Goal: Information Seeking & Learning: Understand process/instructions

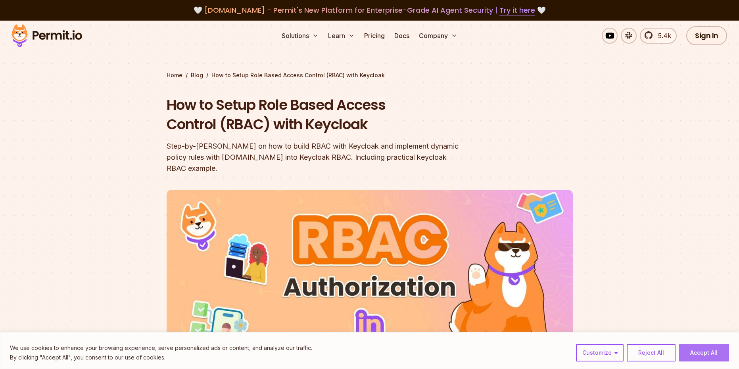
click at [721, 353] on button "Accept All" at bounding box center [704, 352] width 50 height 17
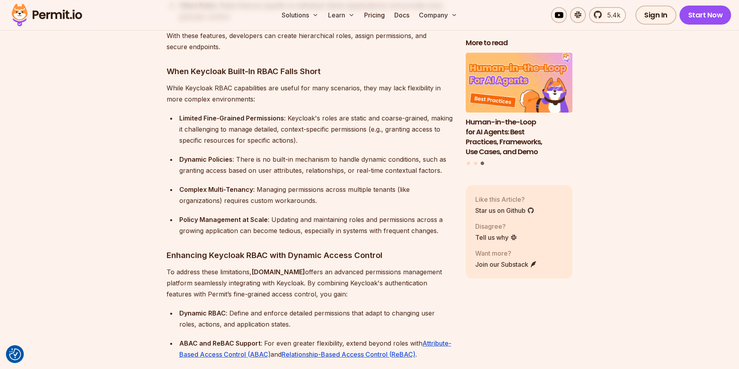
scroll to position [936, 0]
click at [230, 129] on div "Limited Fine-Grained Permissions : Keycloak's roles are static and coarse-grain…" at bounding box center [316, 130] width 274 height 33
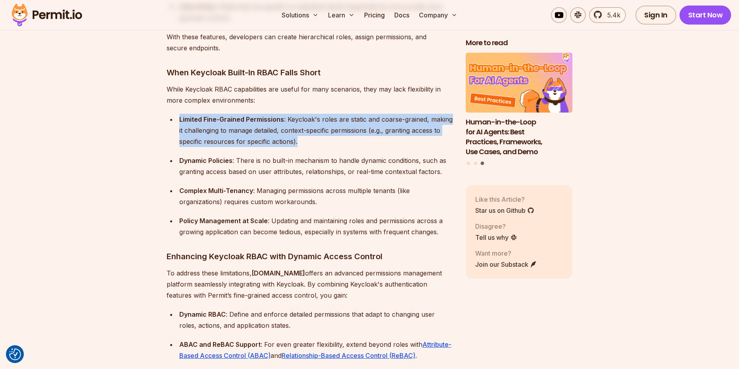
click at [240, 126] on div "Limited Fine-Grained Permissions : Keycloak's roles are static and coarse-grain…" at bounding box center [316, 130] width 274 height 33
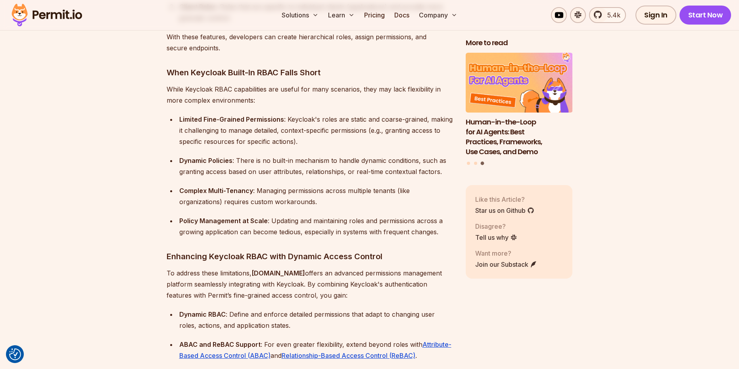
click at [240, 126] on div "Limited Fine-Grained Permissions : Keycloak's roles are static and coarse-grain…" at bounding box center [316, 130] width 274 height 33
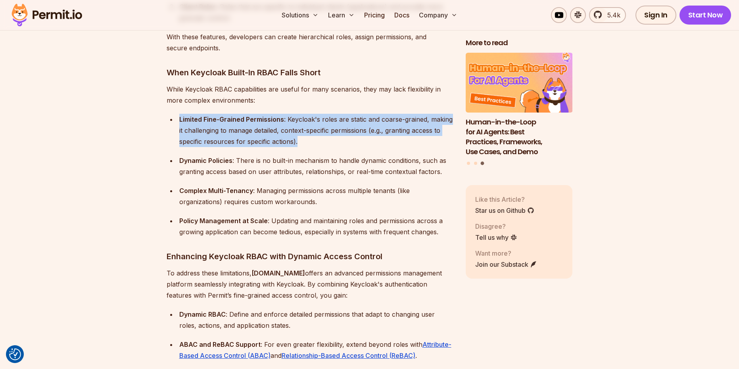
click at [235, 155] on div "Dynamic Policies : There is no built-in mechanism to handle dynamic conditions,…" at bounding box center [316, 166] width 274 height 22
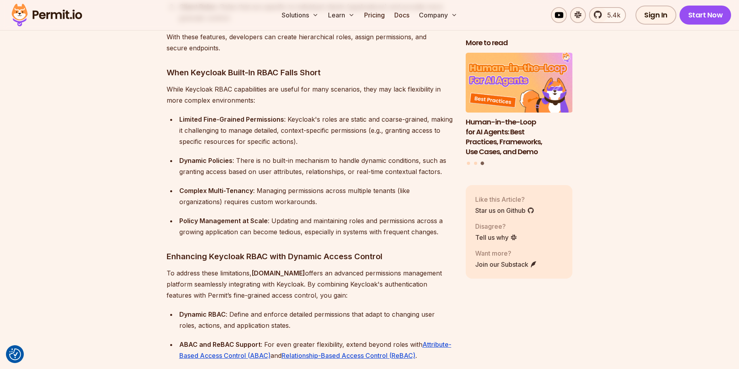
click at [235, 155] on div "Dynamic Policies : There is no built-in mechanism to handle dynamic conditions,…" at bounding box center [316, 166] width 274 height 22
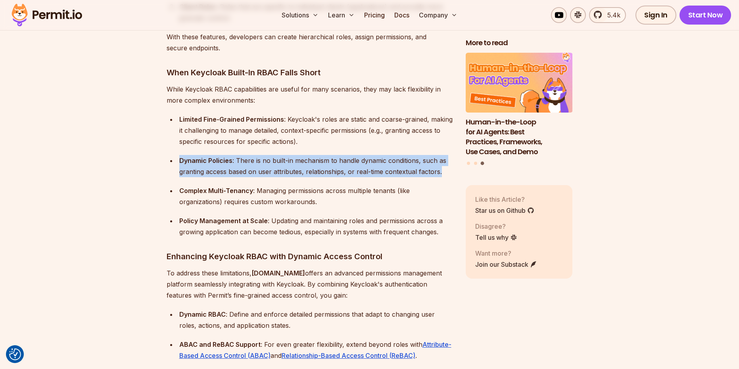
click at [235, 193] on div "Complex Multi-Tenancy : Managing permissions across multiple tenants (like orga…" at bounding box center [316, 196] width 274 height 22
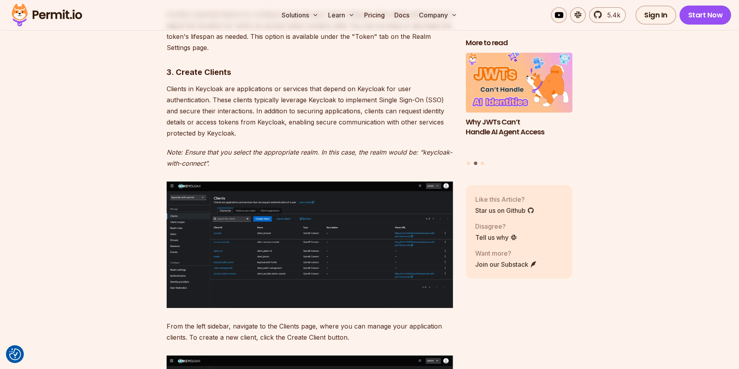
scroll to position [3056, 0]
click at [232, 83] on p "Clients in Keycloak are applications or services that depend on Keycloak for us…" at bounding box center [310, 111] width 286 height 56
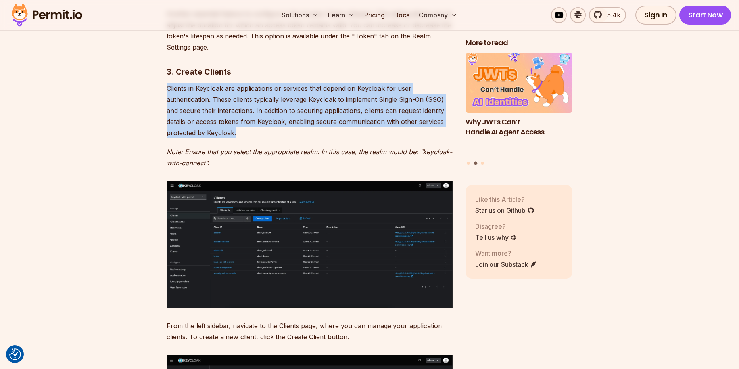
click at [206, 101] on p "Clients in Keycloak are applications or services that depend on Keycloak for us…" at bounding box center [310, 111] width 286 height 56
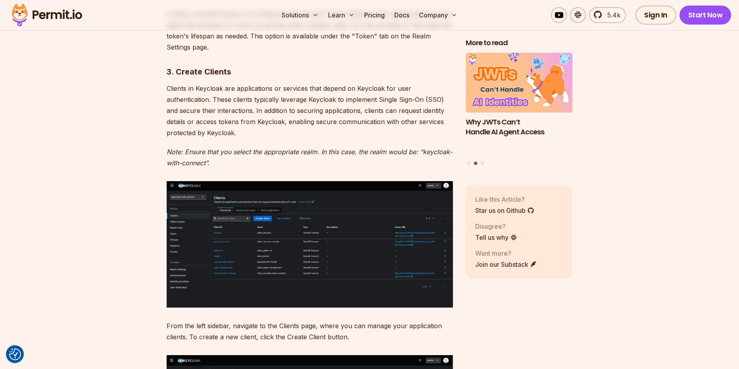
click at [206, 101] on p "Clients in Keycloak are applications or services that depend on Keycloak for us…" at bounding box center [310, 111] width 286 height 56
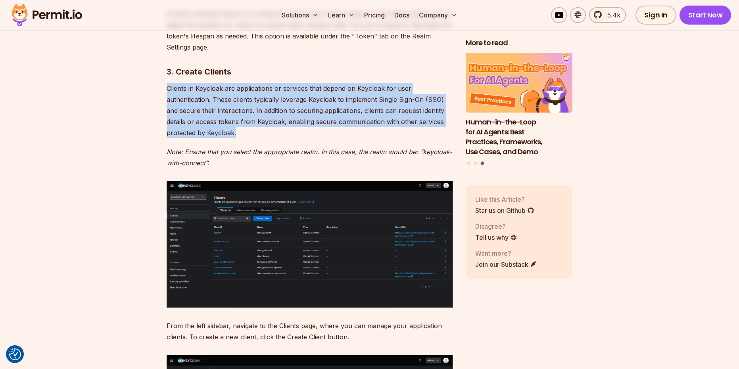
click at [177, 94] on p "Clients in Keycloak are applications or services that depend on Keycloak for us…" at bounding box center [310, 111] width 286 height 56
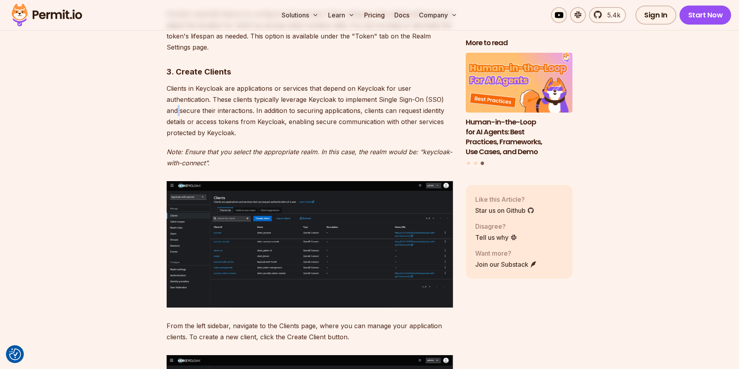
click at [177, 94] on p "Clients in Keycloak are applications or services that depend on Keycloak for us…" at bounding box center [310, 111] width 286 height 56
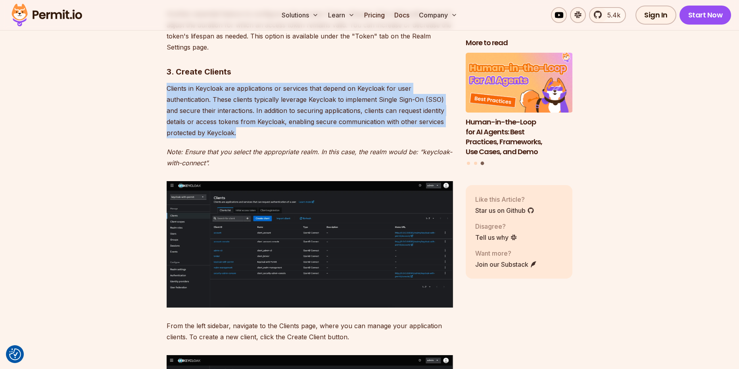
click at [177, 94] on p "Clients in Keycloak are applications or services that depend on Keycloak for us…" at bounding box center [310, 111] width 286 height 56
click at [182, 108] on p "Clients in Keycloak are applications or services that depend on Keycloak for us…" at bounding box center [310, 111] width 286 height 56
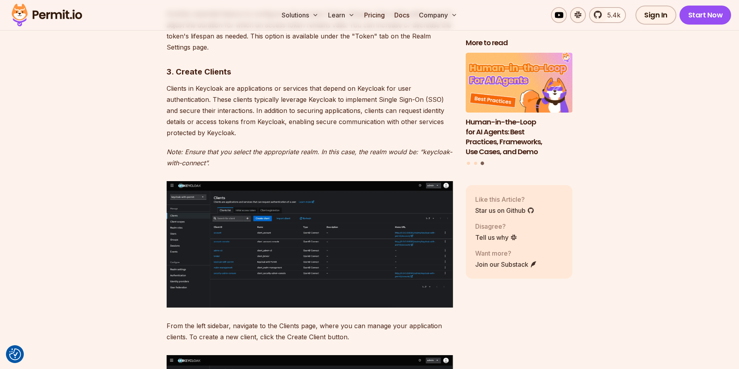
click at [195, 106] on p "Clients in Keycloak are applications or services that depend on Keycloak for us…" at bounding box center [310, 111] width 286 height 56
click at [213, 107] on p "Clients in Keycloak are applications or services that depend on Keycloak for us…" at bounding box center [310, 111] width 286 height 56
click at [335, 108] on p "Clients in Keycloak are applications or services that depend on Keycloak for us…" at bounding box center [310, 111] width 286 height 56
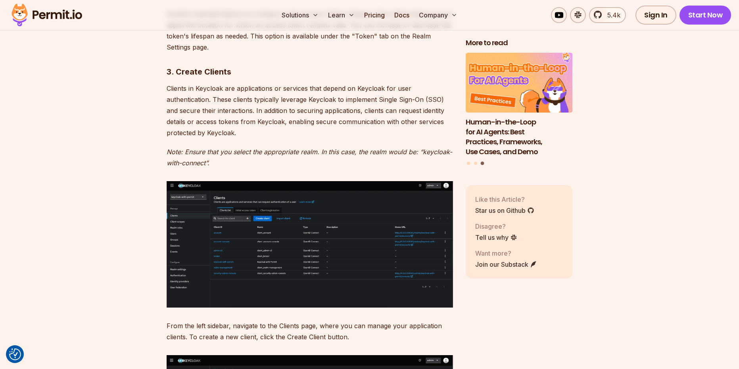
click at [335, 108] on p "Clients in Keycloak are applications or services that depend on Keycloak for us…" at bounding box center [310, 111] width 286 height 56
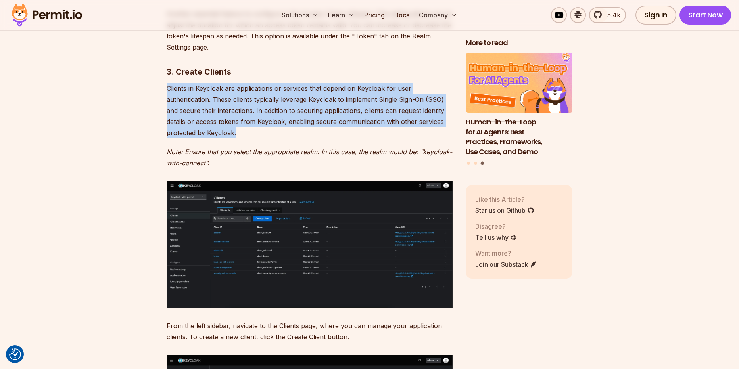
click at [335, 108] on p "Clients in Keycloak are applications or services that depend on Keycloak for us…" at bounding box center [310, 111] width 286 height 56
click at [237, 123] on p "Clients in Keycloak are applications or services that depend on Keycloak for us…" at bounding box center [310, 111] width 286 height 56
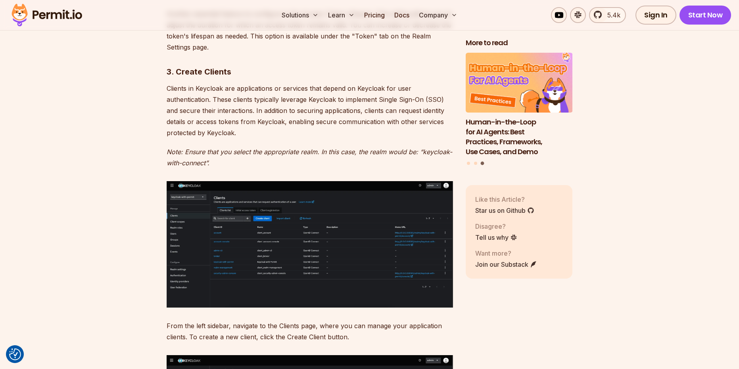
click at [237, 123] on p "Clients in Keycloak are applications or services that depend on Keycloak for us…" at bounding box center [310, 111] width 286 height 56
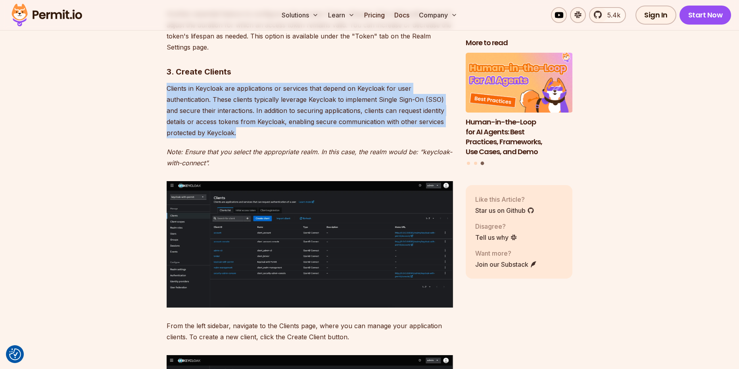
click at [237, 123] on p "Clients in Keycloak are applications or services that depend on Keycloak for us…" at bounding box center [310, 111] width 286 height 56
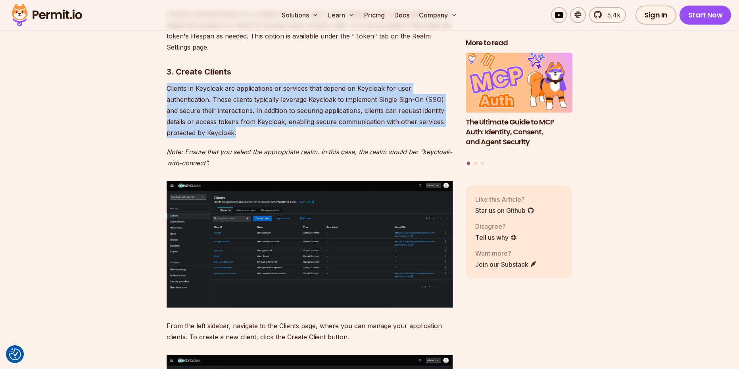
click at [210, 126] on p "Clients in Keycloak are applications or services that depend on Keycloak for us…" at bounding box center [310, 111] width 286 height 56
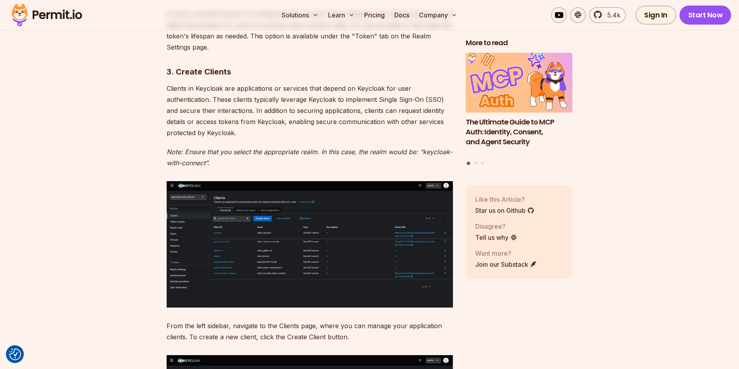
click at [202, 146] on p "Note: Ensure that you select the appropriate realm. In this case, the realm wou…" at bounding box center [310, 157] width 286 height 22
click at [189, 148] on em "Note: Ensure that you select the appropriate realm. In this case, the realm wou…" at bounding box center [310, 157] width 286 height 19
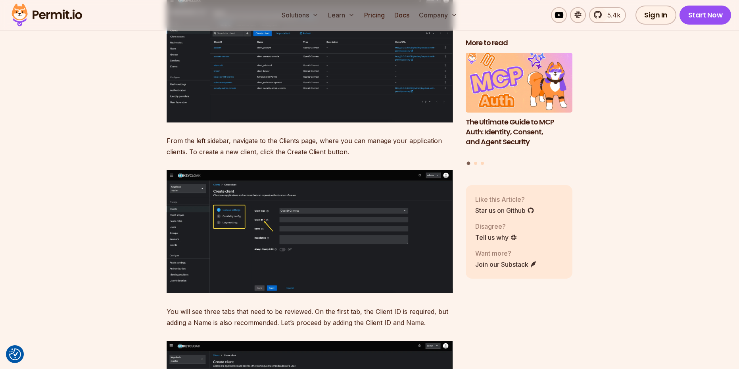
scroll to position [3256, 0]
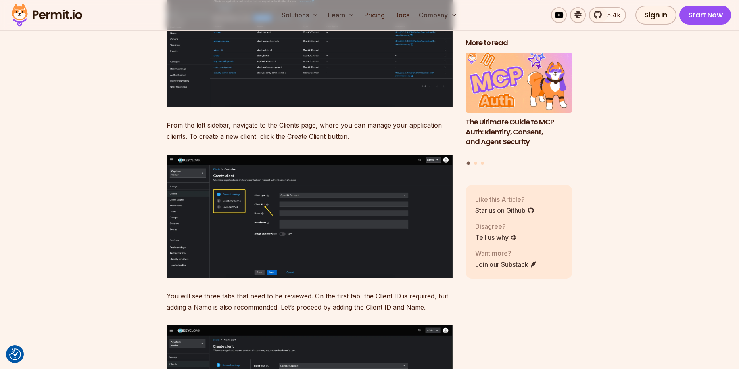
click at [228, 120] on p "From the left sidebar, navigate to the Clients page, where you can manage your …" at bounding box center [310, 131] width 286 height 22
click at [242, 120] on p "From the left sidebar, navigate to the Clients page, where you can manage your …" at bounding box center [310, 131] width 286 height 22
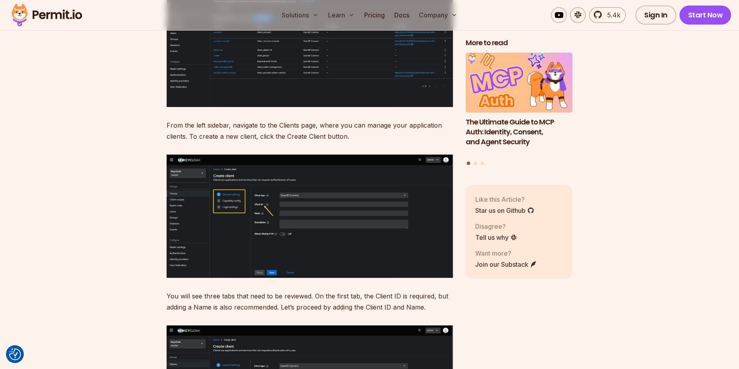
click at [242, 120] on p "From the left sidebar, navigate to the Clients page, where you can manage your …" at bounding box center [310, 131] width 286 height 22
click at [216, 120] on p "From the left sidebar, navigate to the Clients page, where you can manage your …" at bounding box center [310, 131] width 286 height 22
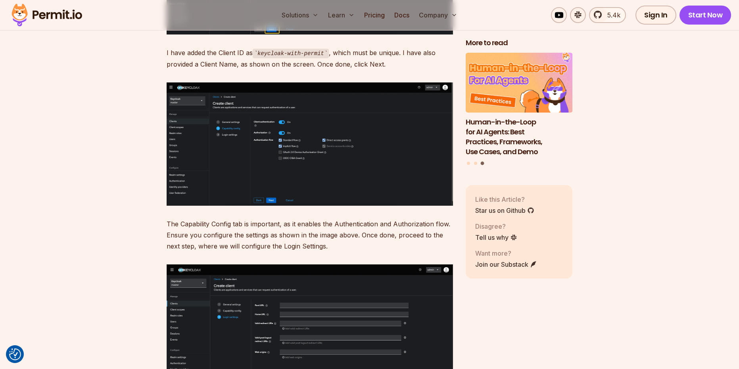
scroll to position [3747, 0]
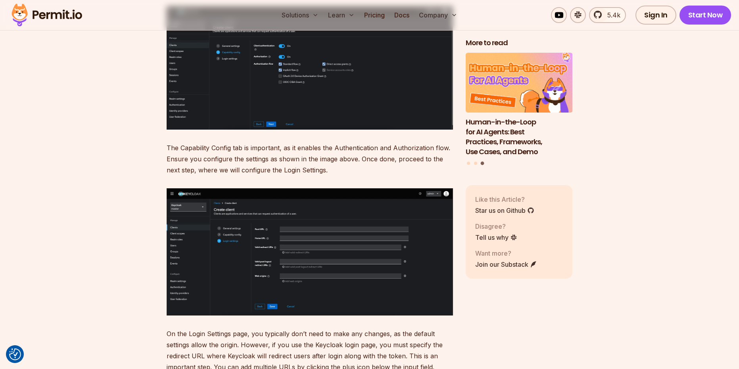
click at [233, 142] on p "The Capability Config tab is important, as it enables the Authentication and Au…" at bounding box center [310, 158] width 286 height 33
click at [234, 148] on p "The Capability Config tab is important, as it enables the Authentication and Au…" at bounding box center [310, 158] width 286 height 33
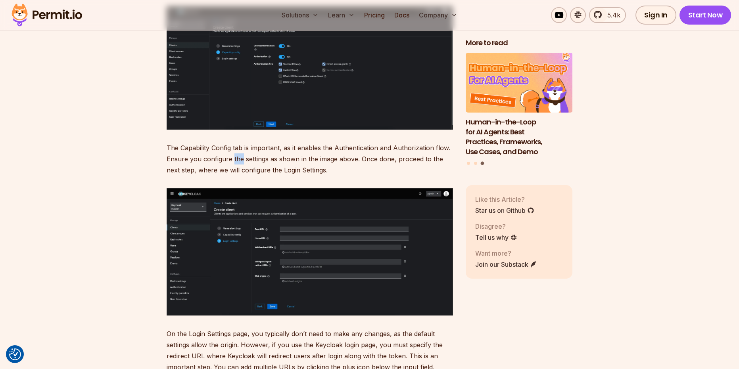
click at [234, 148] on p "The Capability Config tab is important, as it enables the Authentication and Au…" at bounding box center [310, 158] width 286 height 33
click at [220, 149] on p "The Capability Config tab is important, as it enables the Authentication and Au…" at bounding box center [310, 158] width 286 height 33
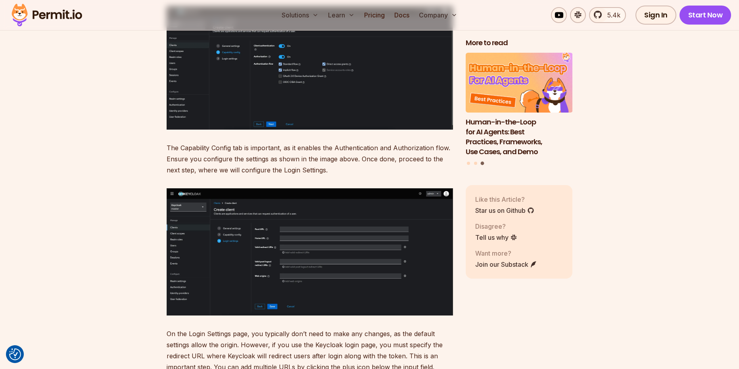
click at [201, 144] on p "The Capability Config tab is important, as it enables the Authentication and Au…" at bounding box center [310, 158] width 286 height 33
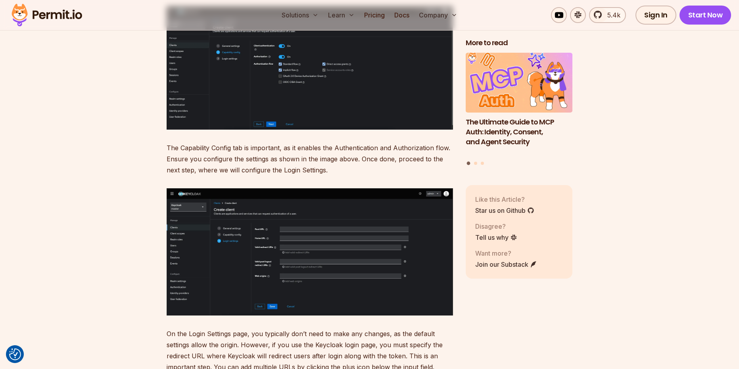
click at [211, 146] on p "The Capability Config tab is important, as it enables the Authentication and Au…" at bounding box center [310, 158] width 286 height 33
click at [188, 147] on p "The Capability Config tab is important, as it enables the Authentication and Au…" at bounding box center [310, 158] width 286 height 33
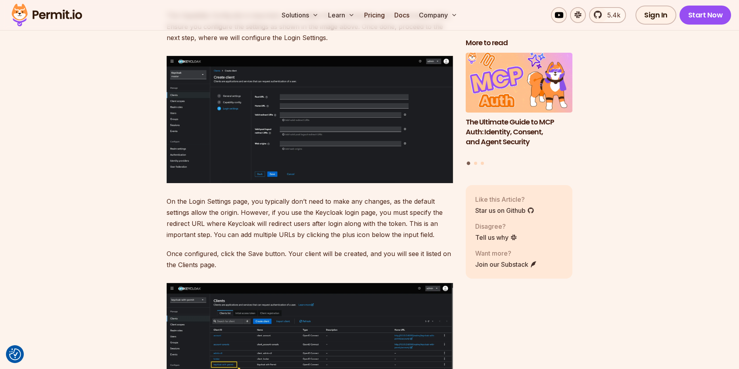
scroll to position [3880, 0]
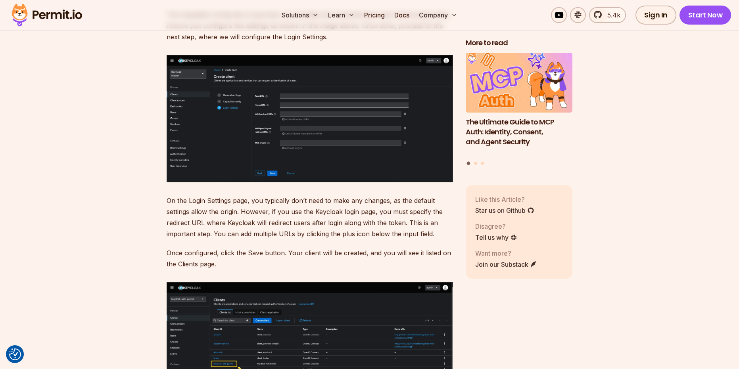
click at [205, 200] on p "On the Login Settings page, you typically don’t need to make any changes, as th…" at bounding box center [310, 217] width 286 height 44
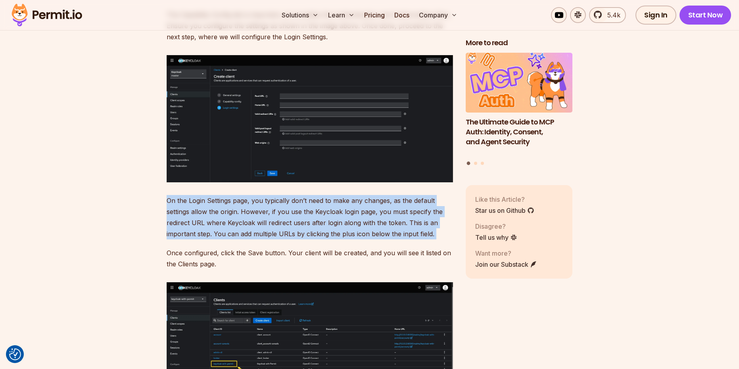
click at [182, 204] on p "On the Login Settings page, you typically don’t need to make any changes, as th…" at bounding box center [310, 217] width 286 height 44
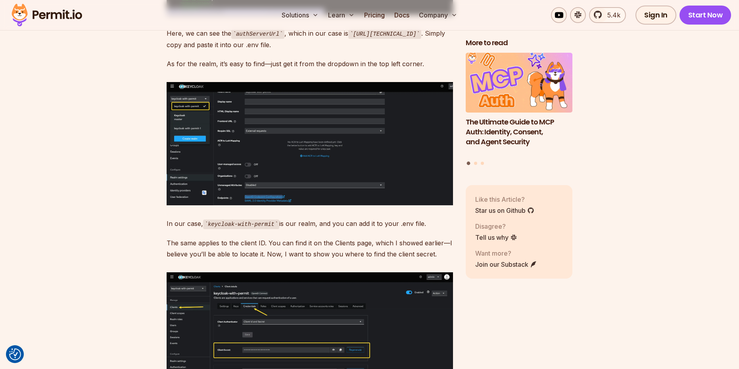
scroll to position [5252, 0]
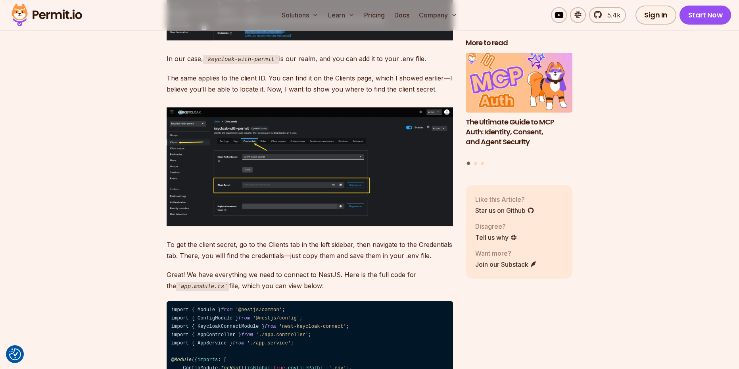
click at [207, 95] on p "The same applies to the client ID. You can find it on the Clients page, which I…" at bounding box center [310, 84] width 286 height 22
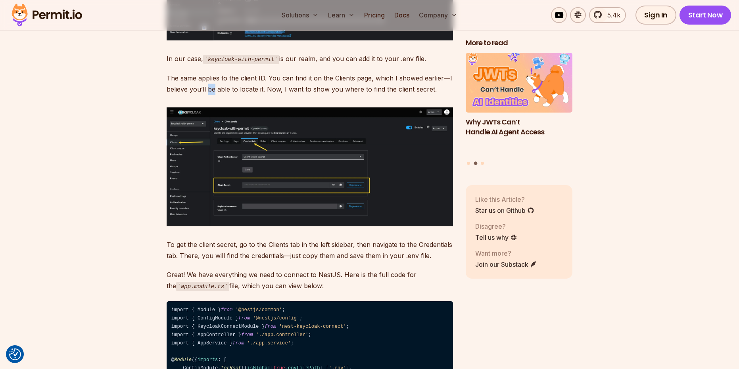
click at [207, 95] on p "The same applies to the client ID. You can find it on the Clients page, which I…" at bounding box center [310, 84] width 286 height 22
click at [202, 95] on p "The same applies to the client ID. You can find it on the Clients page, which I…" at bounding box center [310, 84] width 286 height 22
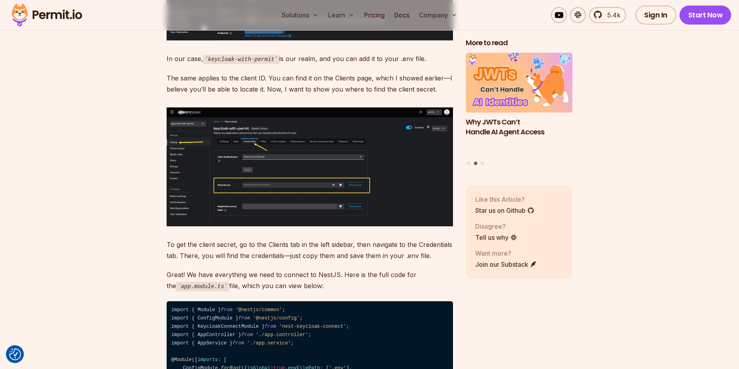
click at [197, 95] on p "The same applies to the client ID. You can find it on the Clients page, which I…" at bounding box center [310, 84] width 286 height 22
click at [192, 95] on p "The same applies to the client ID. You can find it on the Clients page, which I…" at bounding box center [310, 84] width 286 height 22
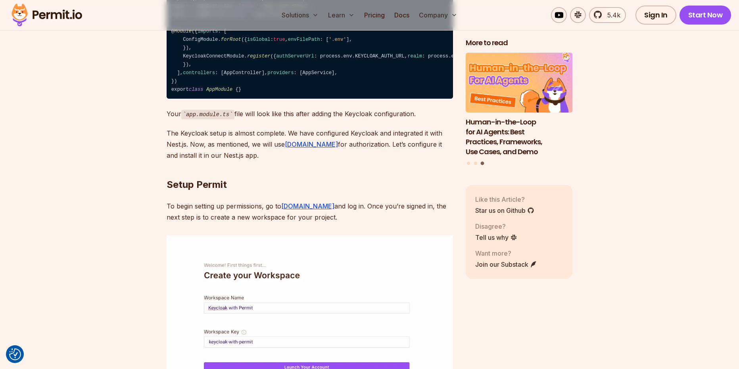
scroll to position [5588, 0]
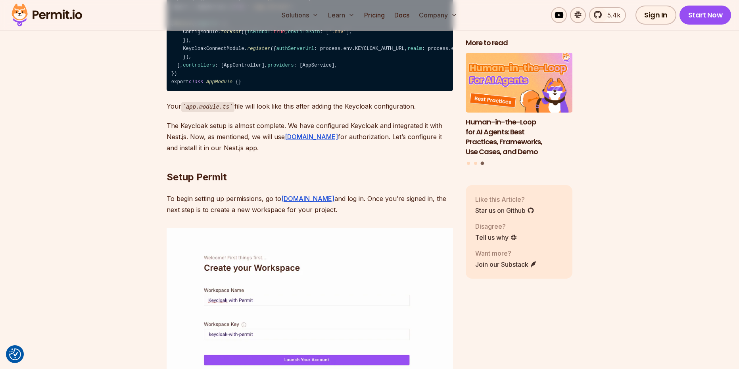
click at [212, 153] on p "The Keycloak setup is almost complete. We have configured Keycloak and integrat…" at bounding box center [310, 136] width 286 height 33
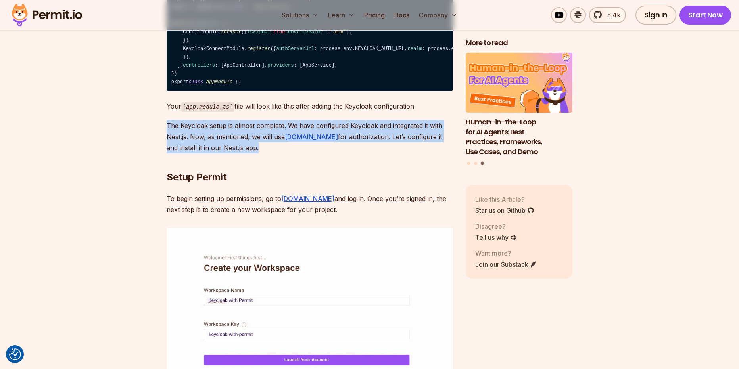
click at [194, 153] on p "The Keycloak setup is almost complete. We have configured Keycloak and integrat…" at bounding box center [310, 136] width 286 height 33
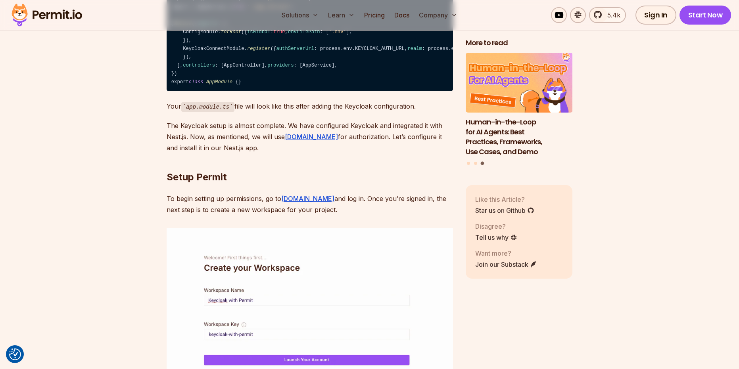
click at [194, 153] on p "The Keycloak setup is almost complete. We have configured Keycloak and integrat…" at bounding box center [310, 136] width 286 height 33
click at [182, 153] on p "The Keycloak setup is almost complete. We have configured Keycloak and integrat…" at bounding box center [310, 136] width 286 height 33
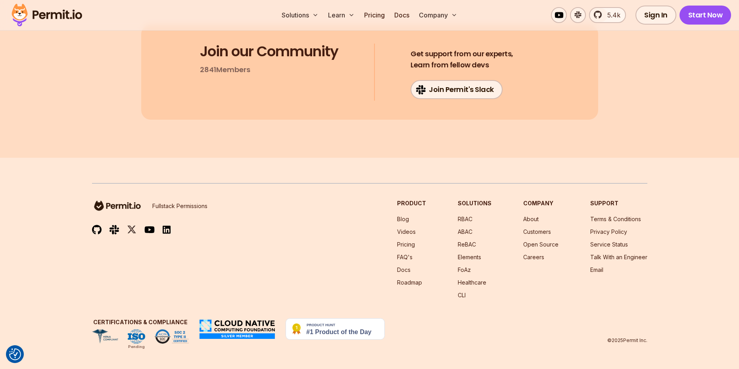
scroll to position [12862, 0]
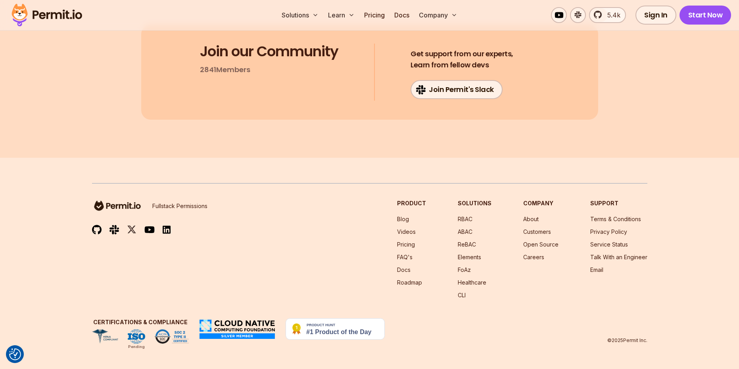
scroll to position [14055, 0]
